Goal: Information Seeking & Learning: Learn about a topic

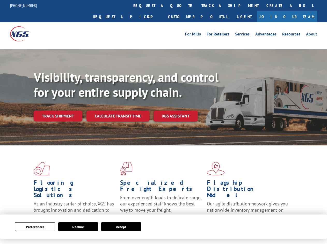
click at [163, 122] on div "Visibility, transparency, and control for your entire supply chain. Track shipm…" at bounding box center [180, 106] width 293 height 72
click at [35, 227] on button "Preferences" at bounding box center [35, 226] width 40 height 9
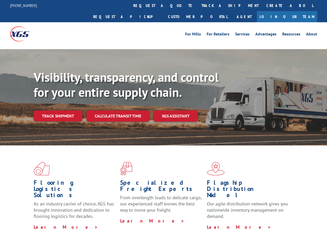
click at [78, 227] on div "Flooring Logistics Solutions As an industry carrier of choice, XGS has brought …" at bounding box center [163, 198] width 327 height 104
click at [121, 227] on div "Flooring Logistics Solutions As an industry carrier of choice, XGS has brought …" at bounding box center [163, 198] width 327 height 104
click at [163, 122] on div "Visibility, transparency, and control for your entire supply chain. Track shipm…" at bounding box center [180, 106] width 293 height 72
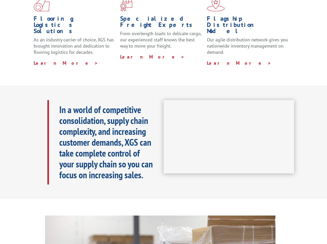
click at [148, 16] on h1 "Specialized Freight Experts" at bounding box center [161, 23] width 83 height 15
click at [181, 16] on h1 "Specialized Freight Experts" at bounding box center [161, 23] width 83 height 15
click at [213, 16] on h1 "Flagship Distribution Model" at bounding box center [248, 26] width 83 height 21
click at [58, 105] on div "In a world of competitive consolidation, supply chain complexity, and increasin…" at bounding box center [105, 142] width 116 height 84
click at [118, 105] on b "In a world of competitive consolidation, supply chain complexity, and increasin…" at bounding box center [105, 142] width 93 height 77
